Goal: Task Accomplishment & Management: Manage account settings

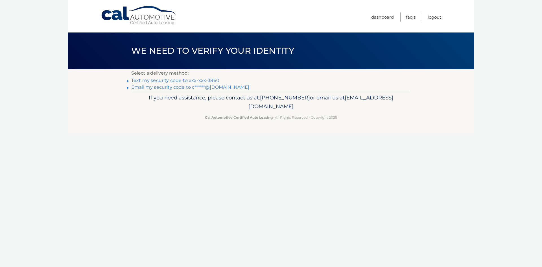
click at [195, 89] on link "Email my security code to c******@gmail.com" at bounding box center [190, 86] width 118 height 5
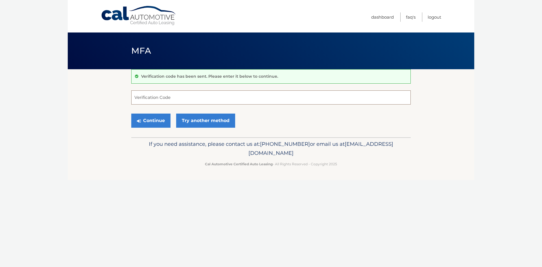
click at [175, 99] on input "Verification Code" at bounding box center [270, 97] width 279 height 14
type input "498467"
click at [160, 123] on button "Continue" at bounding box center [150, 120] width 39 height 14
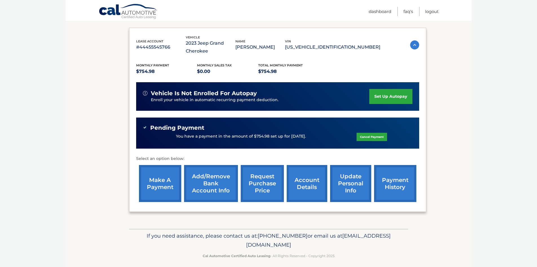
scroll to position [94, 0]
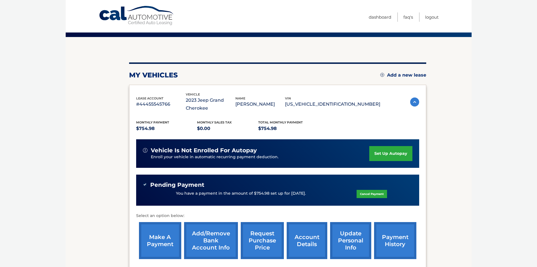
scroll to position [37, 0]
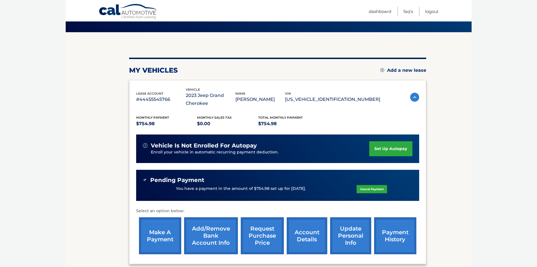
click at [313, 239] on link "account details" at bounding box center [307, 235] width 41 height 37
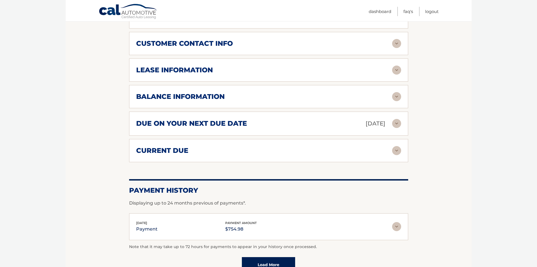
scroll to position [308, 0]
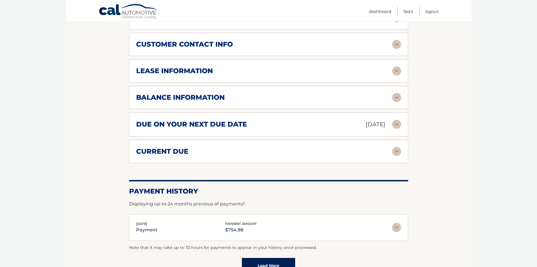
click at [395, 98] on img at bounding box center [396, 97] width 9 height 9
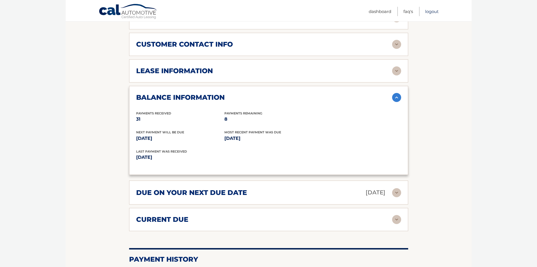
click at [433, 10] on link "Logout" at bounding box center [432, 11] width 14 height 9
